Goal: Task Accomplishment & Management: Complete application form

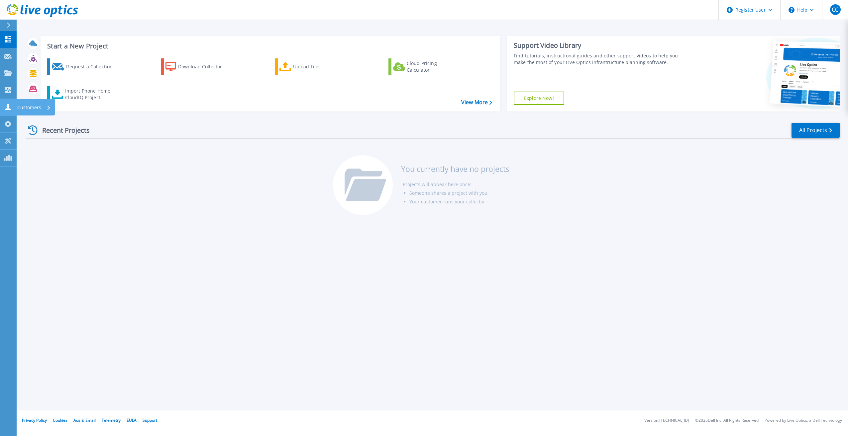
click at [9, 108] on icon at bounding box center [8, 107] width 8 height 6
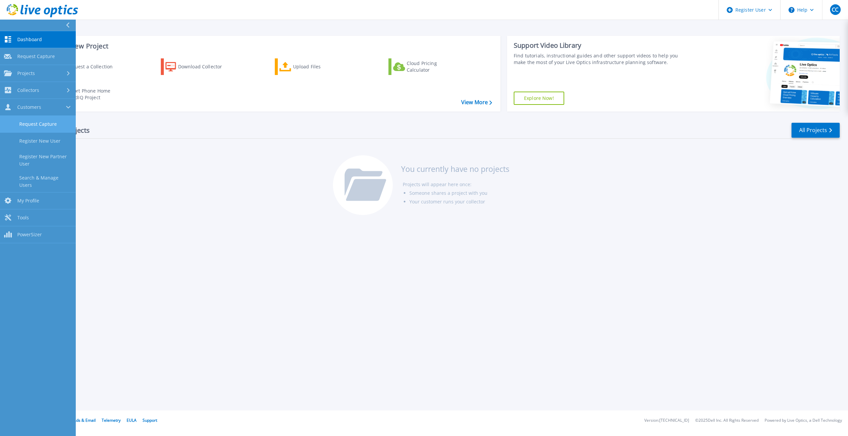
click at [41, 125] on link "Request Capture" at bounding box center [38, 124] width 76 height 17
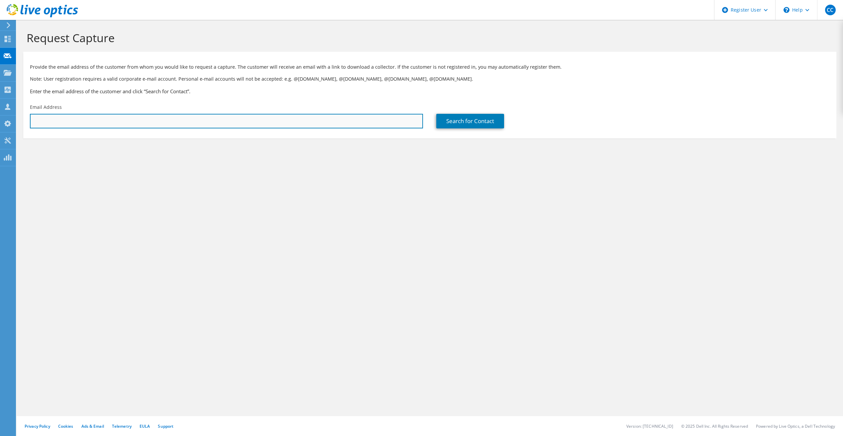
click at [95, 119] on input "text" at bounding box center [226, 121] width 393 height 15
paste input "[EMAIL_ADDRESS][DOMAIN_NAME];"
type input "[EMAIL_ADDRESS][DOMAIN_NAME]"
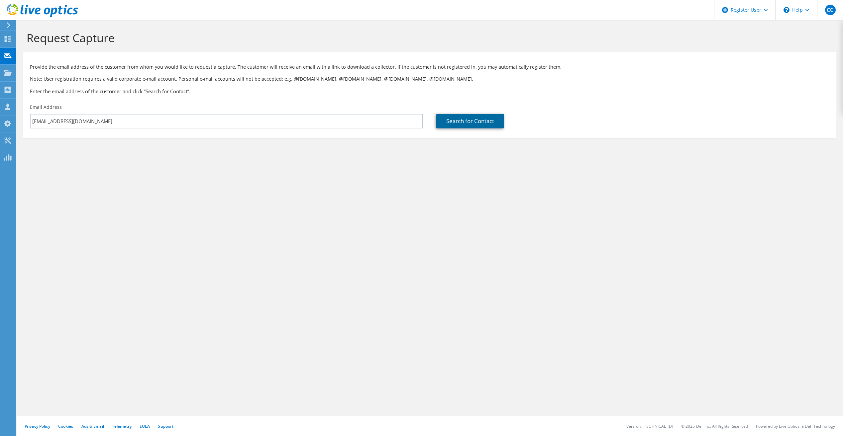
click at [492, 120] on link "Search for Contact" at bounding box center [470, 121] width 68 height 15
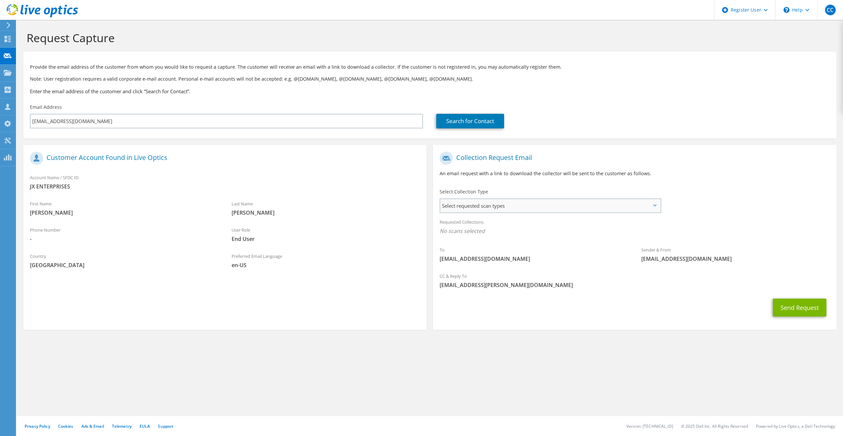
click at [487, 211] on span "Select requested scan types" at bounding box center [550, 205] width 220 height 13
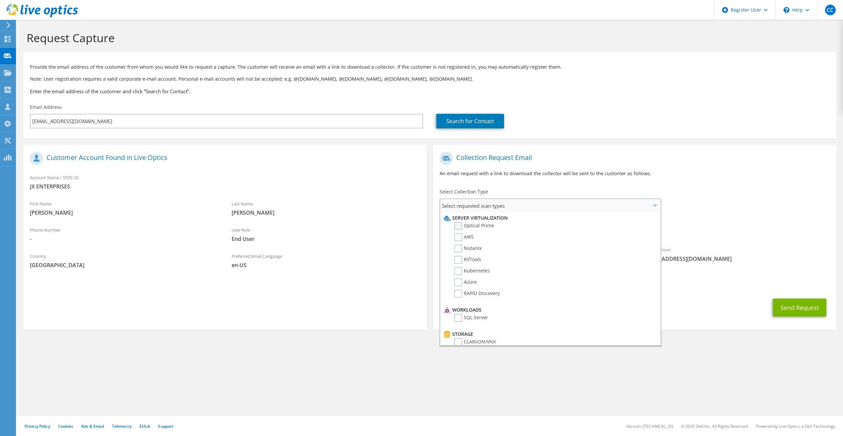
click at [465, 225] on label "Optical Prime" at bounding box center [474, 226] width 40 height 8
click at [0, 0] on input "Optical Prime" at bounding box center [0, 0] width 0 height 0
click at [756, 213] on div "To [EMAIL_ADDRESS][DOMAIN_NAME] Sender & From [EMAIL_ADDRESS][DOMAIN_NAME]" at bounding box center [634, 209] width 403 height 123
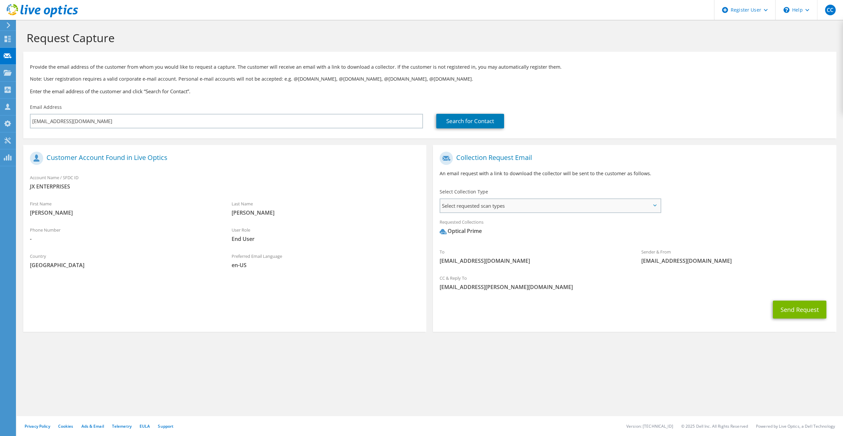
click at [551, 211] on span "Select requested scan types" at bounding box center [550, 205] width 220 height 13
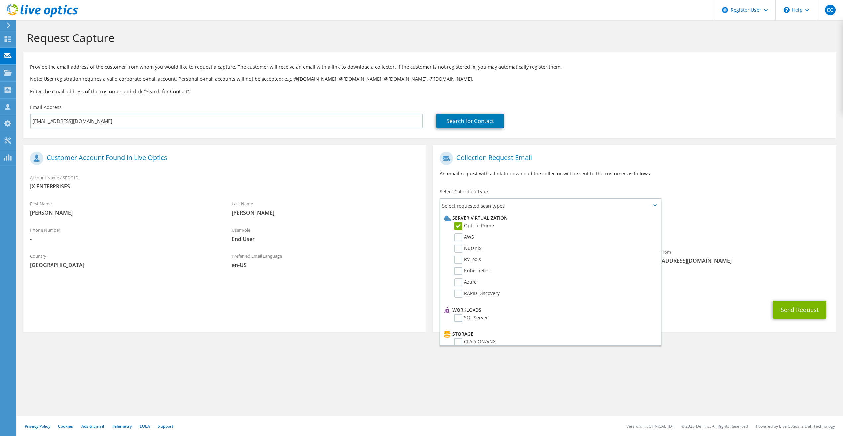
click at [802, 218] on div "Requested Collections No scans selected Optical Prime" at bounding box center [634, 228] width 403 height 27
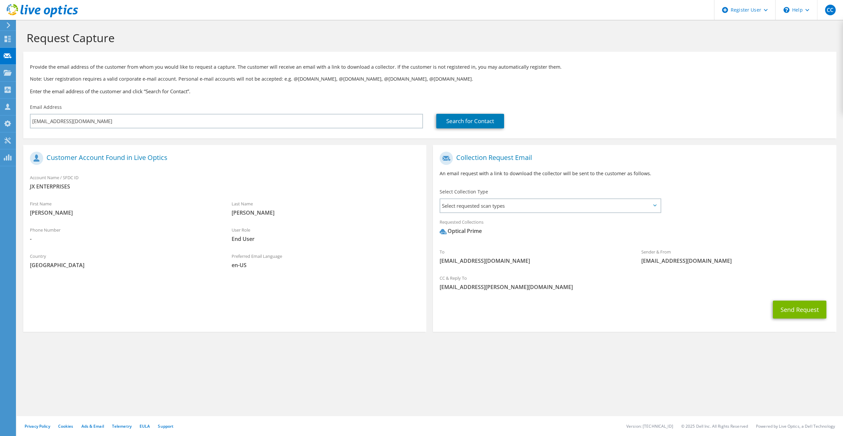
click at [490, 216] on div "Requested Collections No scans selected Optical Prime" at bounding box center [634, 228] width 403 height 27
click at [495, 205] on span "Select requested scan types" at bounding box center [550, 205] width 220 height 13
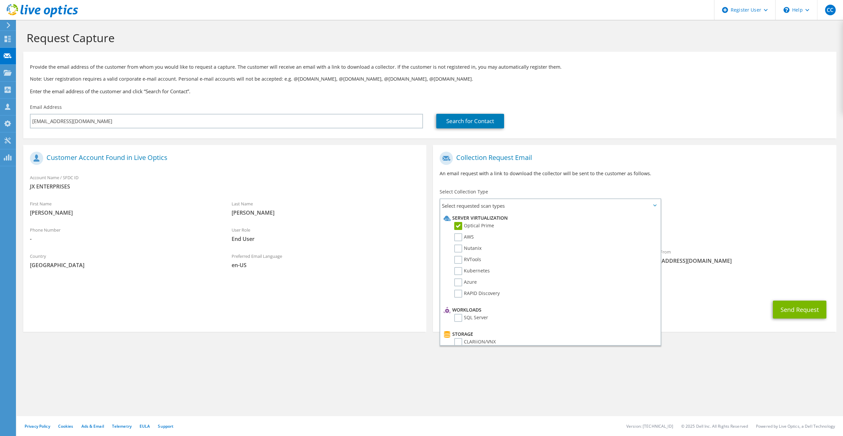
click at [723, 204] on div "To [EMAIL_ADDRESS][DOMAIN_NAME] Sender & From [EMAIL_ADDRESS][DOMAIN_NAME]" at bounding box center [634, 209] width 403 height 123
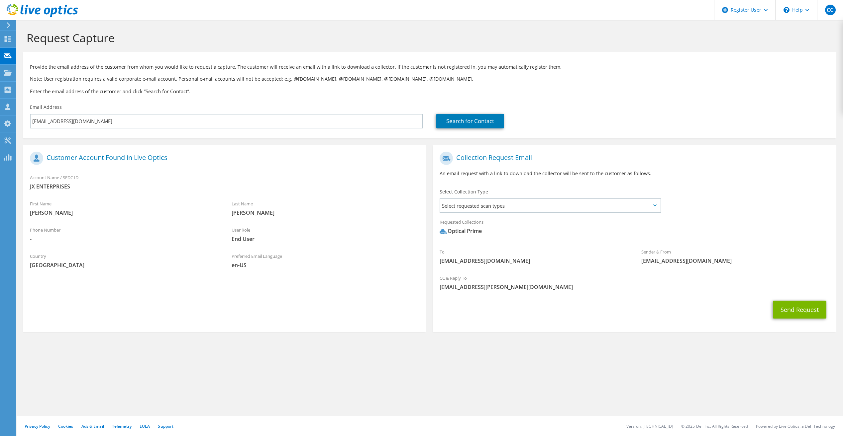
click at [548, 198] on div "Select Collection Type Select requested scan types Server Virtualization Optica…" at bounding box center [550, 200] width 222 height 23
click at [551, 206] on span "Select requested scan types" at bounding box center [550, 205] width 220 height 13
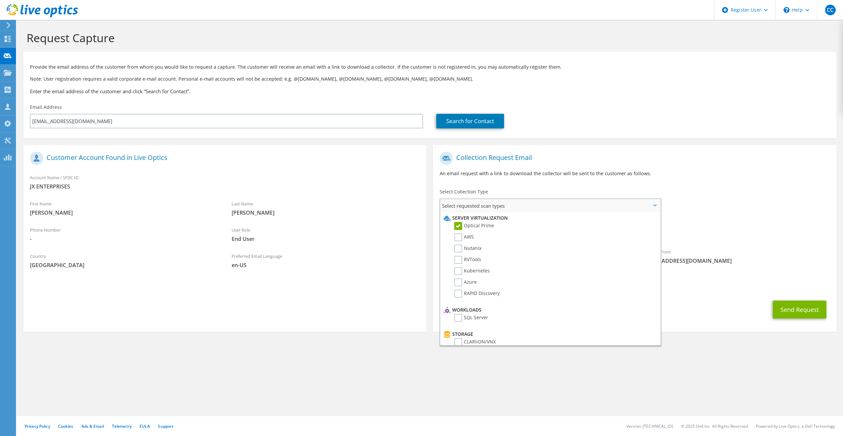
click at [548, 205] on span "Select requested scan types" at bounding box center [550, 205] width 220 height 13
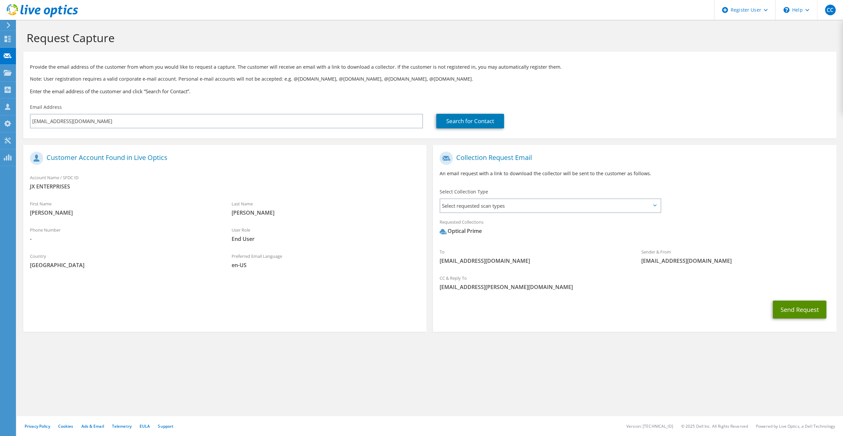
click at [797, 312] on button "Send Request" at bounding box center [799, 310] width 53 height 18
